Goal: Task Accomplishment & Management: Manage account settings

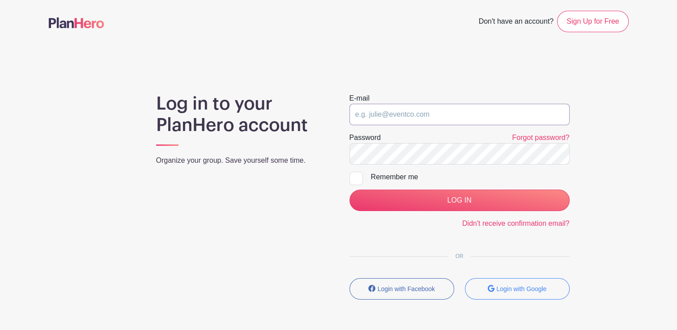
type input "[PERSON_NAME][EMAIL_ADDRESS][PERSON_NAME][DOMAIN_NAME]"
drag, startPoint x: 0, startPoint y: 0, endPoint x: 420, endPoint y: 112, distance: 434.9
click at [420, 112] on input "[PERSON_NAME][EMAIL_ADDRESS][PERSON_NAME][DOMAIN_NAME]" at bounding box center [460, 114] width 220 height 21
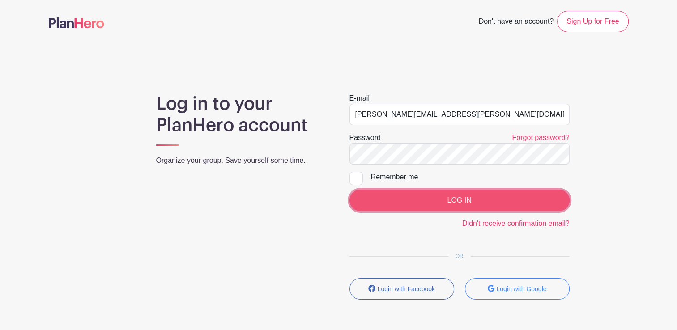
click at [423, 202] on input "LOG IN" at bounding box center [460, 200] width 220 height 21
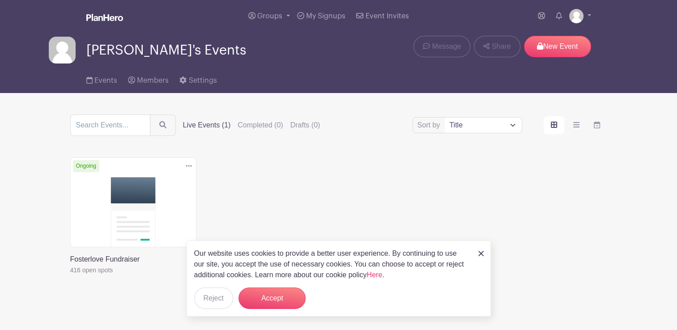
click at [70, 276] on link at bounding box center [70, 276] width 0 height 0
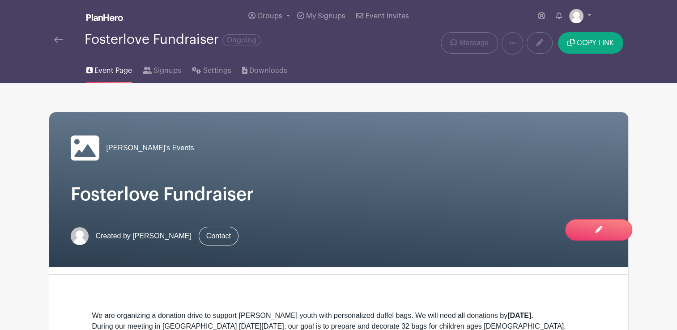
drag, startPoint x: 676, startPoint y: 87, endPoint x: 679, endPoint y: 157, distance: 69.9
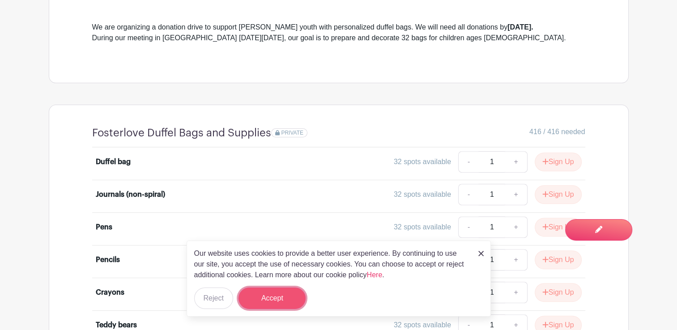
click at [286, 302] on button "Accept" at bounding box center [272, 298] width 67 height 21
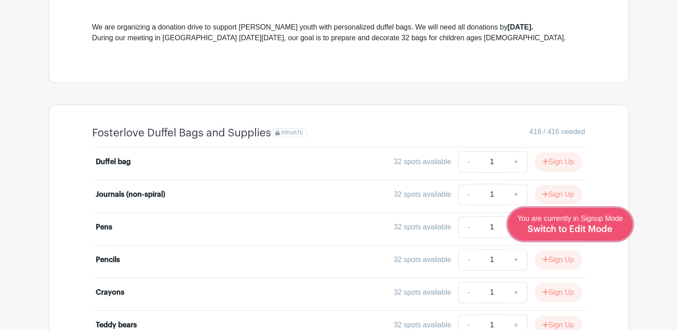
click at [610, 232] on span "Switch to Edit Mode" at bounding box center [570, 229] width 85 height 9
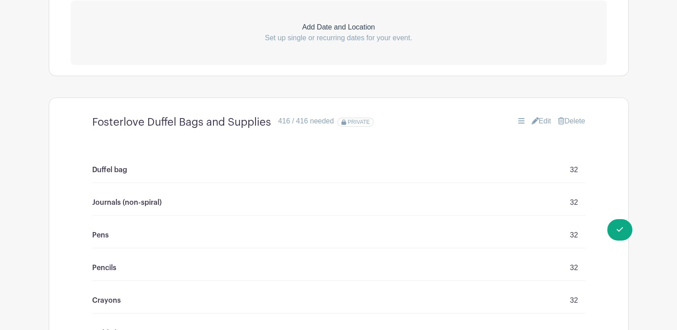
scroll to position [437, 0]
click at [567, 170] on div "Duffel bag 32" at bounding box center [338, 169] width 493 height 26
click at [544, 115] on link "Edit" at bounding box center [542, 120] width 20 height 11
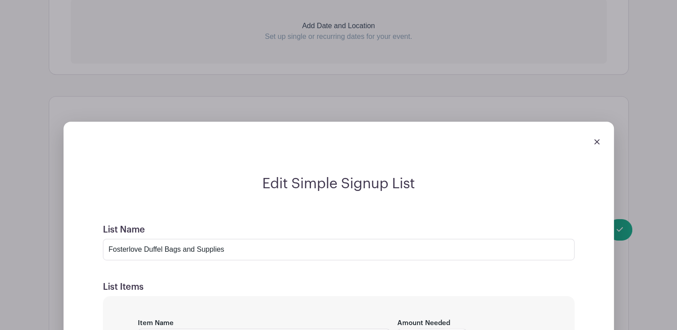
drag, startPoint x: 197, startPoint y: 251, endPoint x: 145, endPoint y: 257, distance: 53.1
click at [145, 257] on input "Fosterlove Duffel Bags and Supplies" at bounding box center [339, 249] width 472 height 21
click at [221, 247] on input "Fosterlove Supplies" at bounding box center [339, 249] width 472 height 21
drag, startPoint x: 342, startPoint y: 183, endPoint x: 439, endPoint y: 191, distance: 97.8
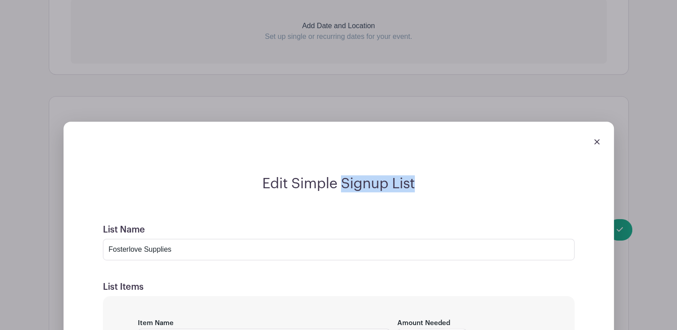
click at [439, 191] on h2 "Edit Simple Signup List" at bounding box center [338, 183] width 493 height 17
copy h2 "Signup List"
click at [233, 247] on input "Fosterlove Supplies" at bounding box center [339, 249] width 472 height 21
paste input "Signup List"
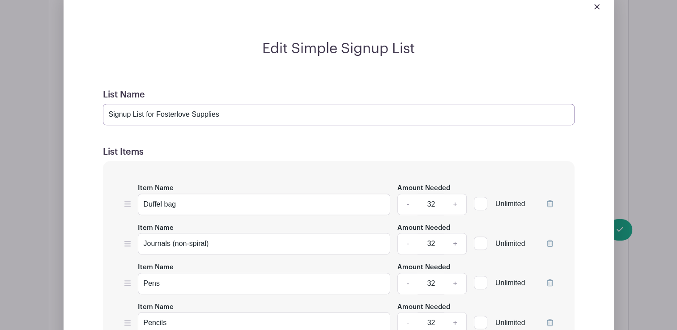
scroll to position [584, 0]
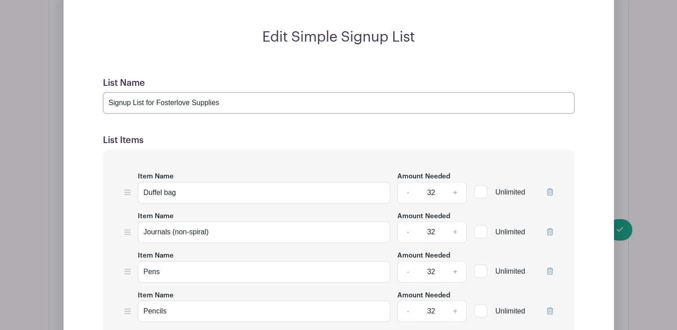
type input "Signup List for Fosterlove Supplies"
click at [549, 193] on icon at bounding box center [550, 191] width 6 height 7
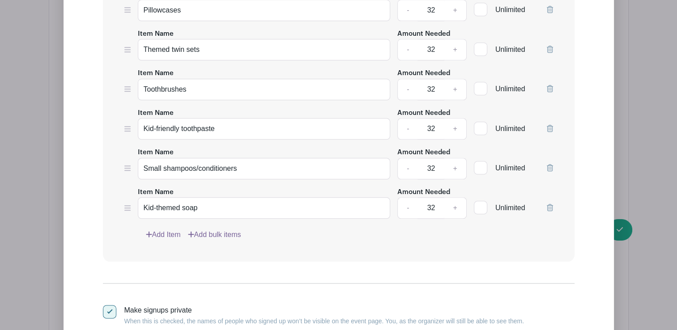
scroll to position [1201, 0]
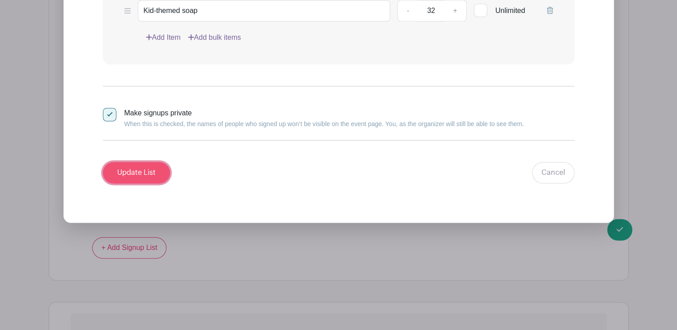
click at [149, 172] on input "Update List" at bounding box center [136, 172] width 67 height 21
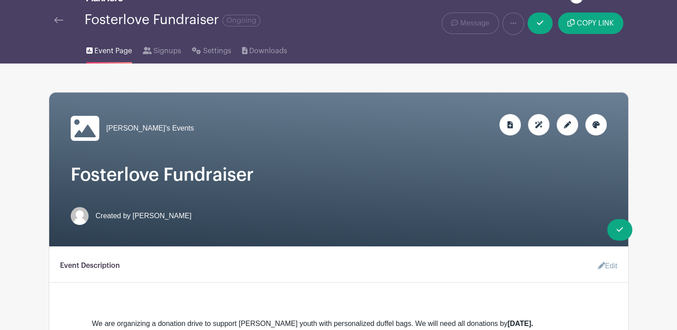
scroll to position [21, 0]
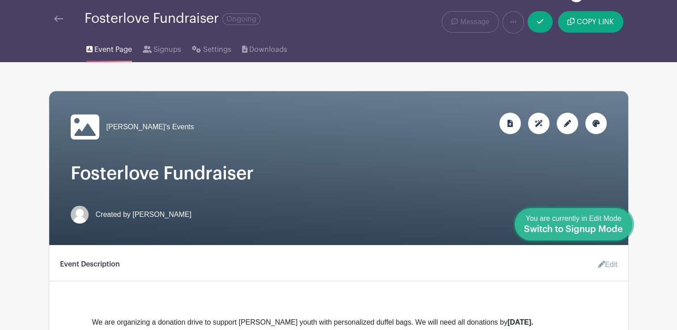
click at [621, 232] on span "Switch to Signup Mode" at bounding box center [573, 229] width 99 height 9
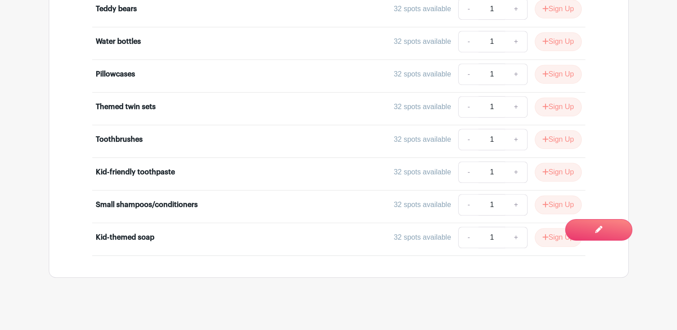
scroll to position [570, 0]
